Goal: Task Accomplishment & Management: Manage account settings

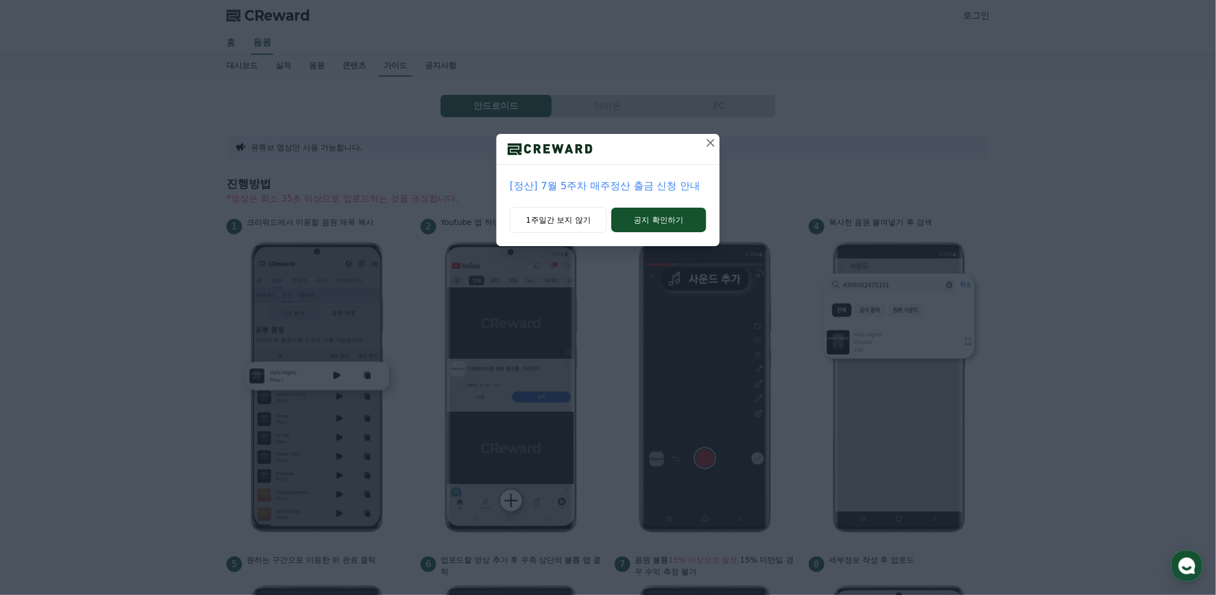
click at [712, 141] on icon at bounding box center [711, 143] width 8 height 8
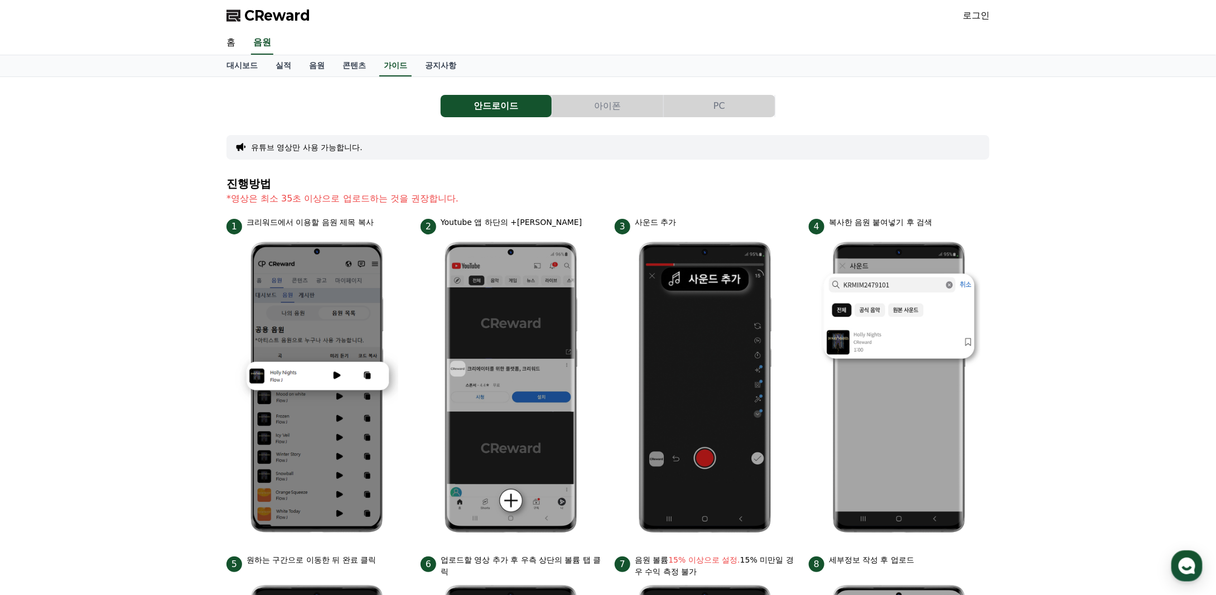
click at [973, 16] on link "로그인" at bounding box center [976, 15] width 27 height 13
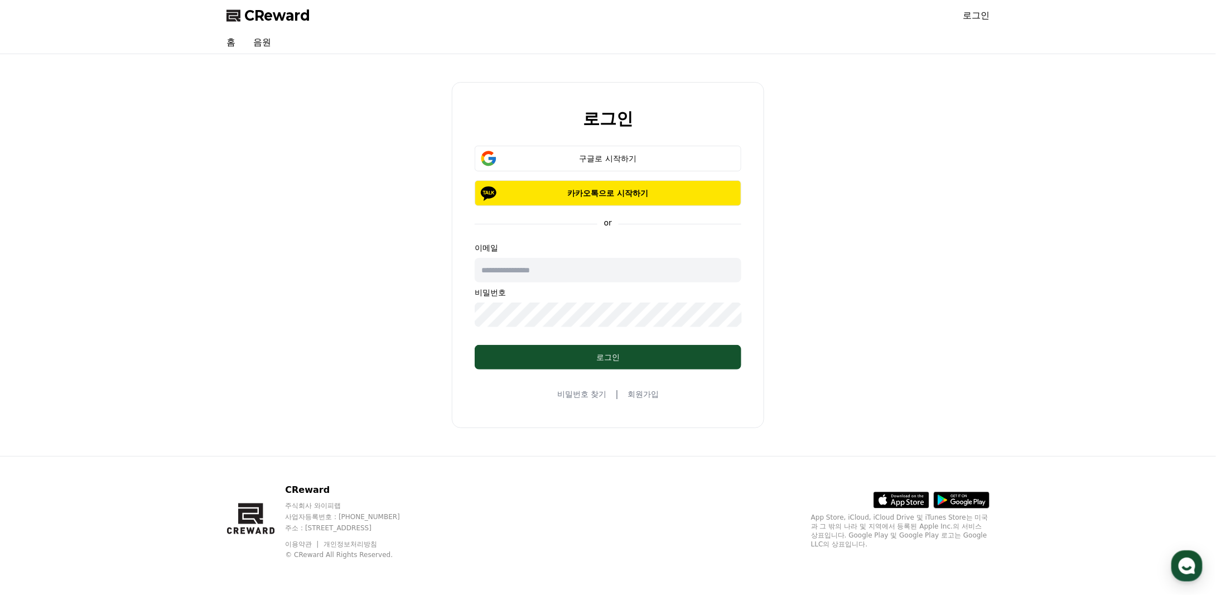
type input "**********"
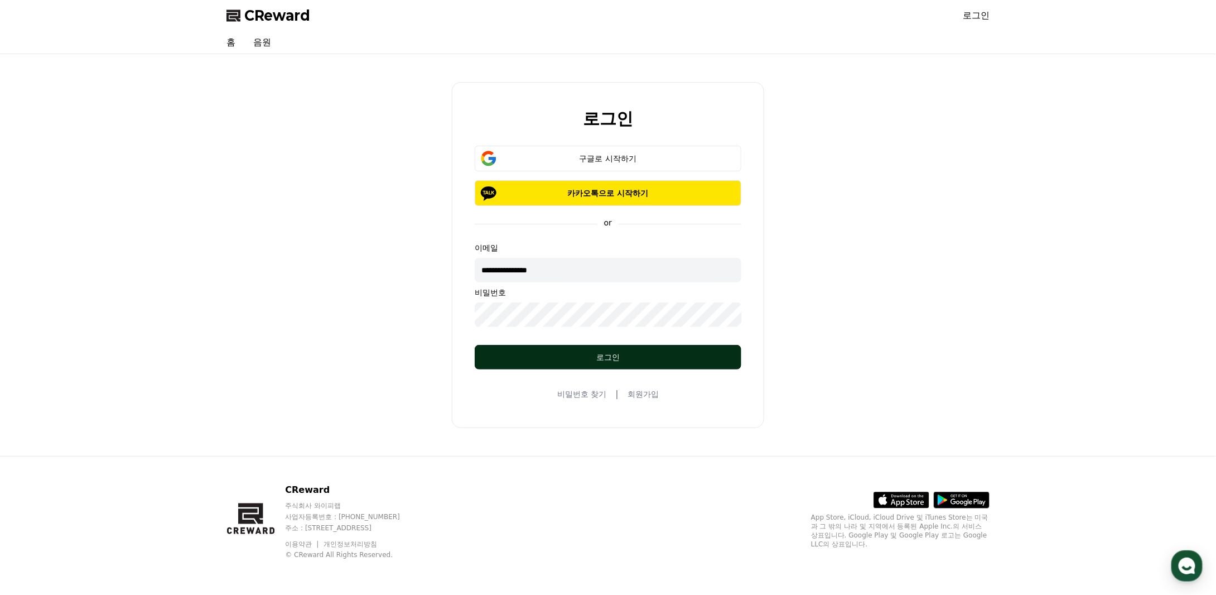
click at [605, 350] on button "로그인" at bounding box center [608, 357] width 267 height 25
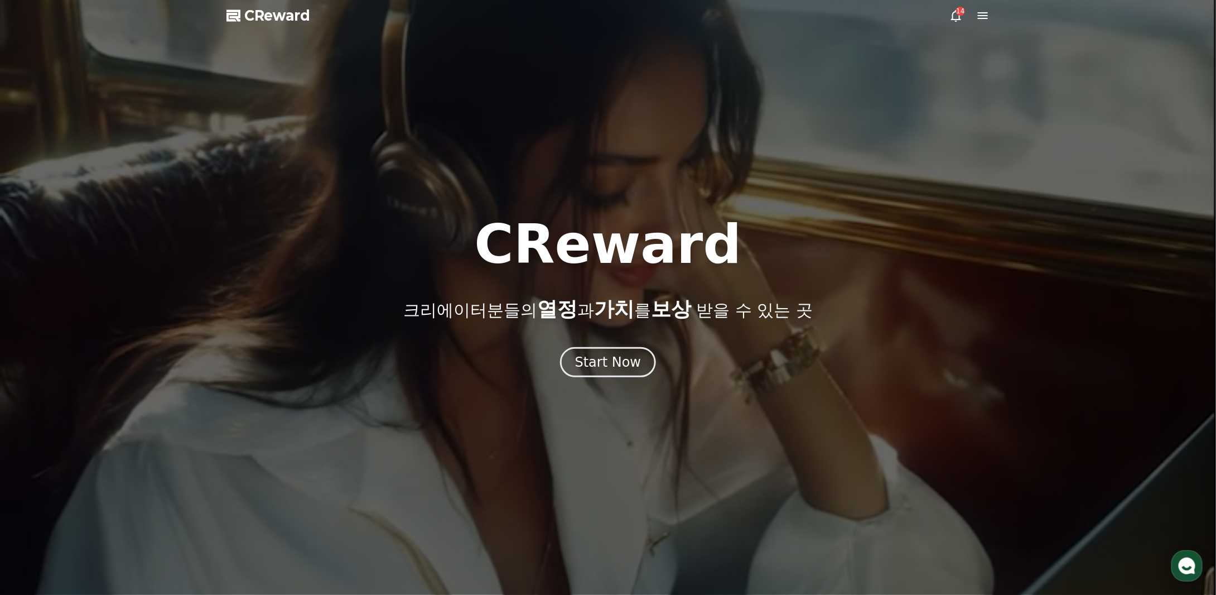
click at [958, 15] on div "14" at bounding box center [960, 11] width 9 height 9
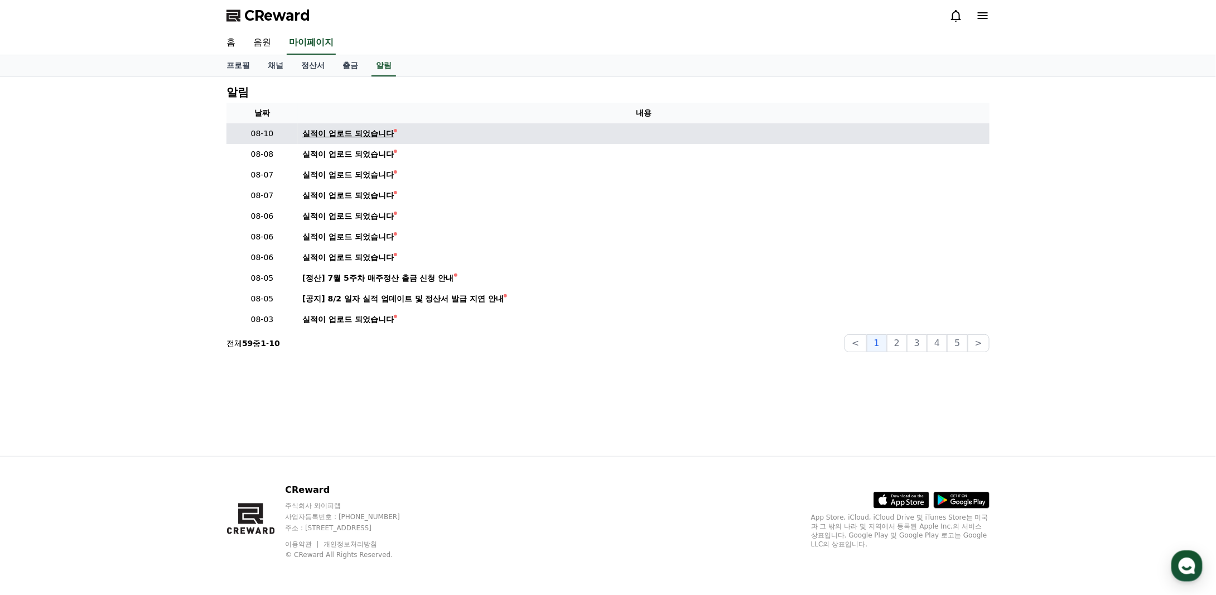
click at [346, 130] on div "실적이 업로드 되었습니다" at bounding box center [347, 134] width 91 height 12
